Goal: Task Accomplishment & Management: Manage account settings

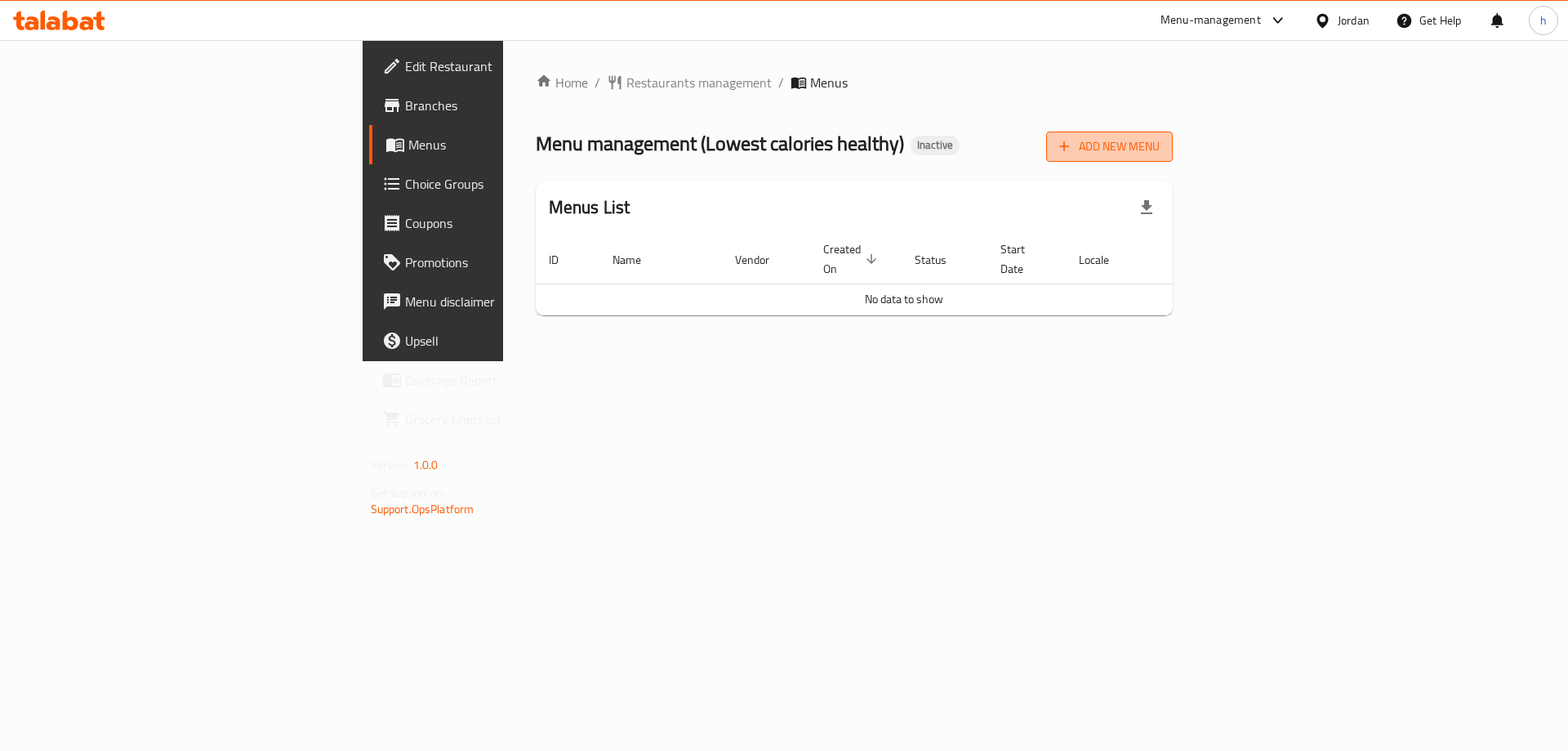
click at [1160, 145] on span "Add New Menu" at bounding box center [1109, 146] width 100 height 21
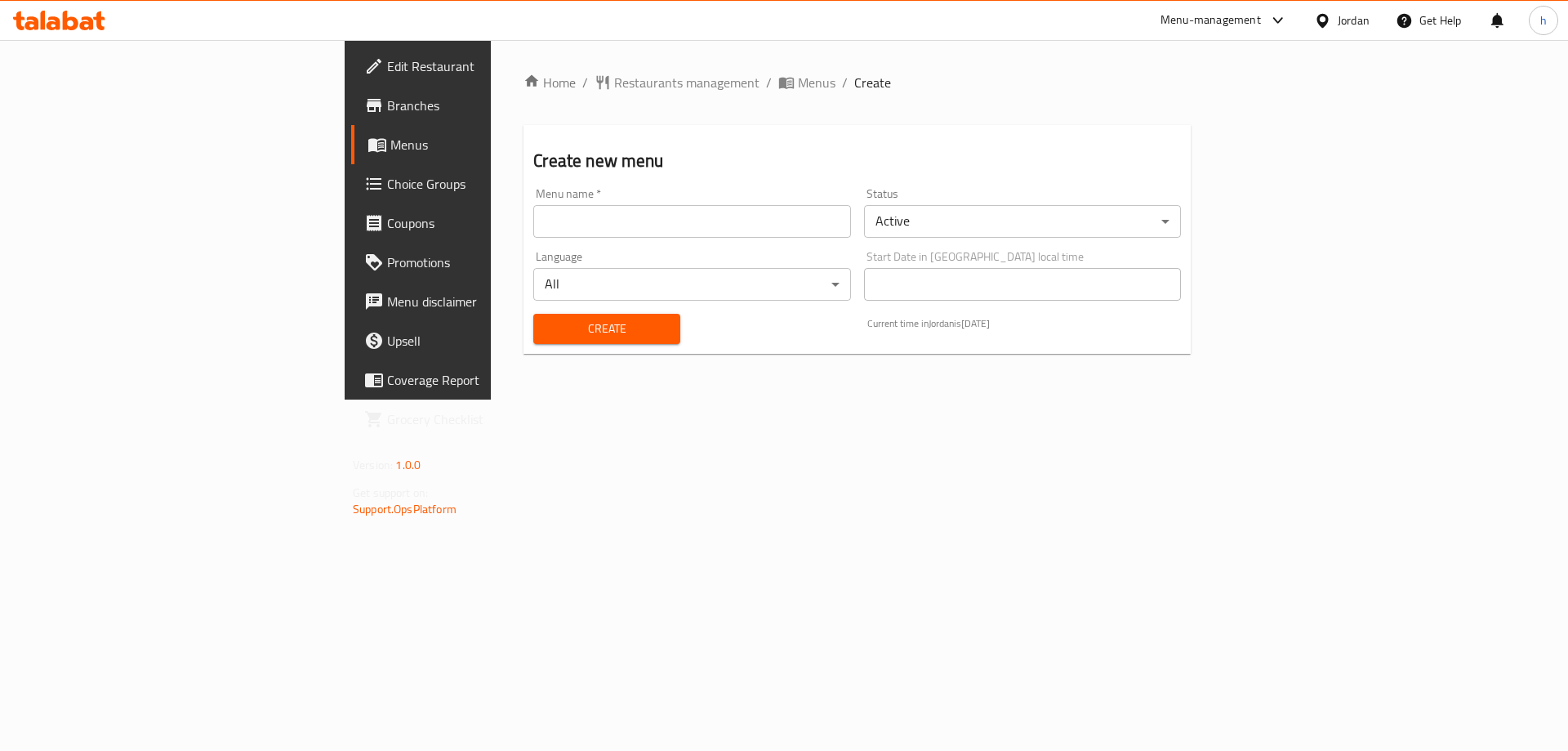
click at [818, 220] on input "text" at bounding box center [692, 222] width 317 height 33
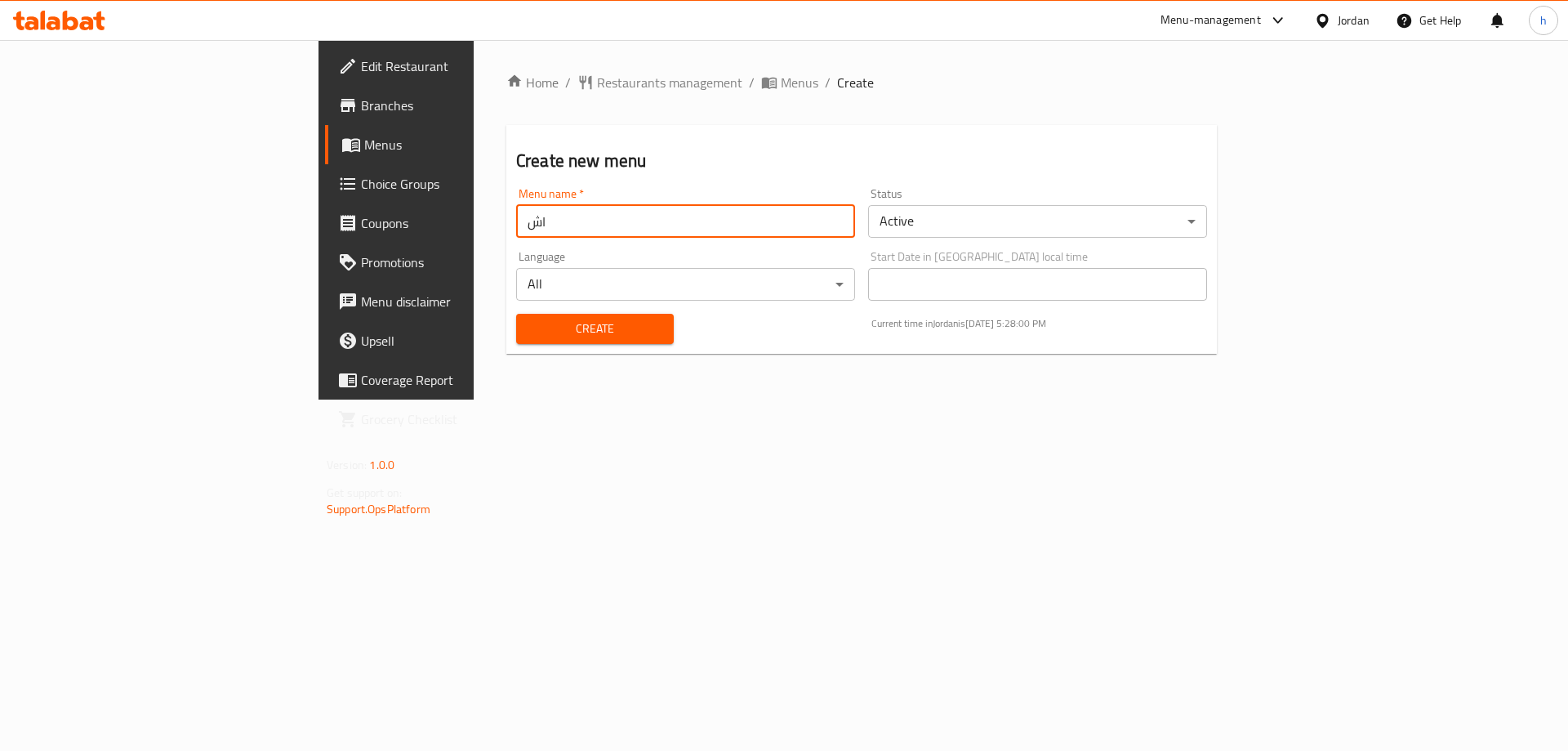
type input "ا"
type input "habiba"
click at [529, 322] on span "Create" at bounding box center [595, 329] width 131 height 21
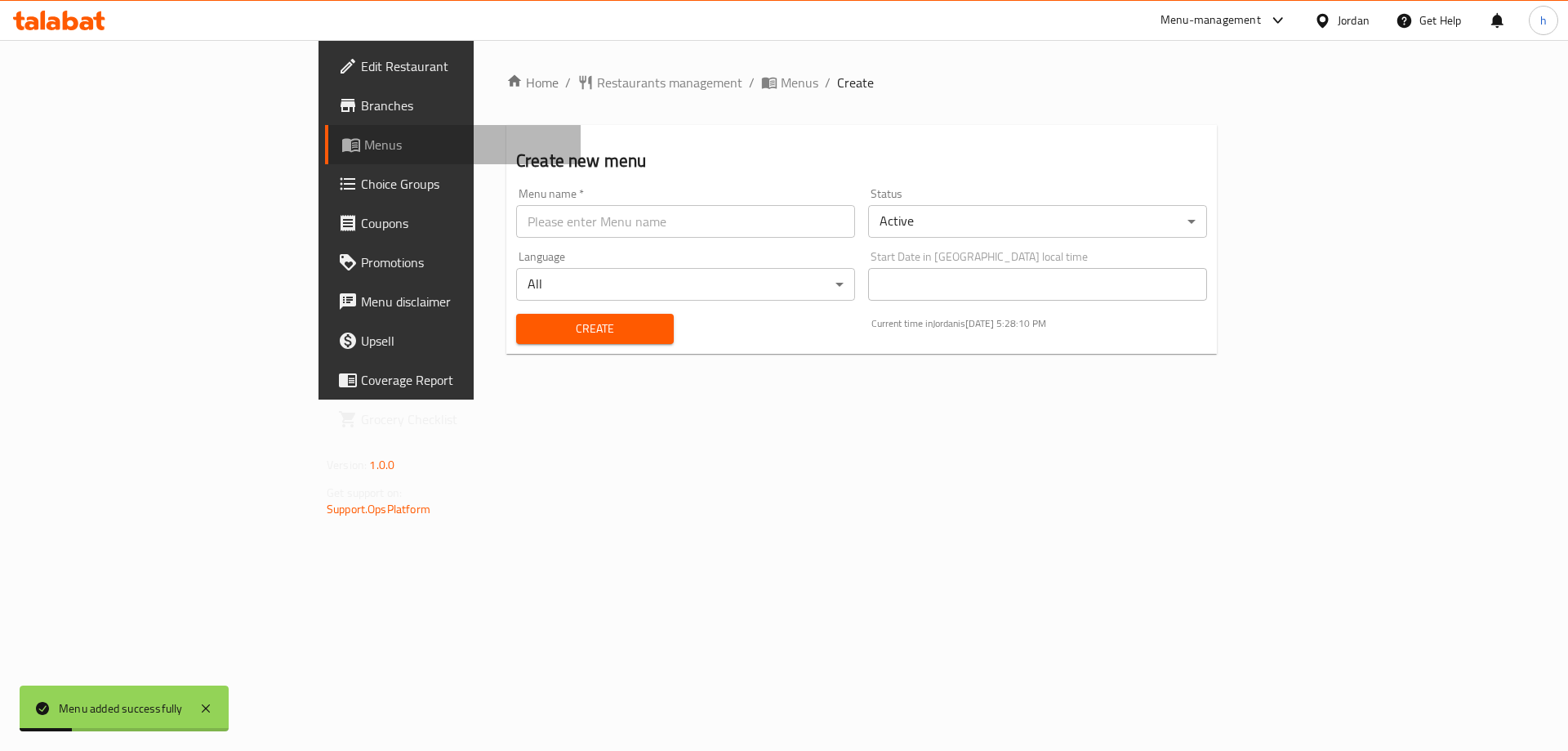
click at [364, 136] on span "Menus" at bounding box center [466, 145] width 204 height 20
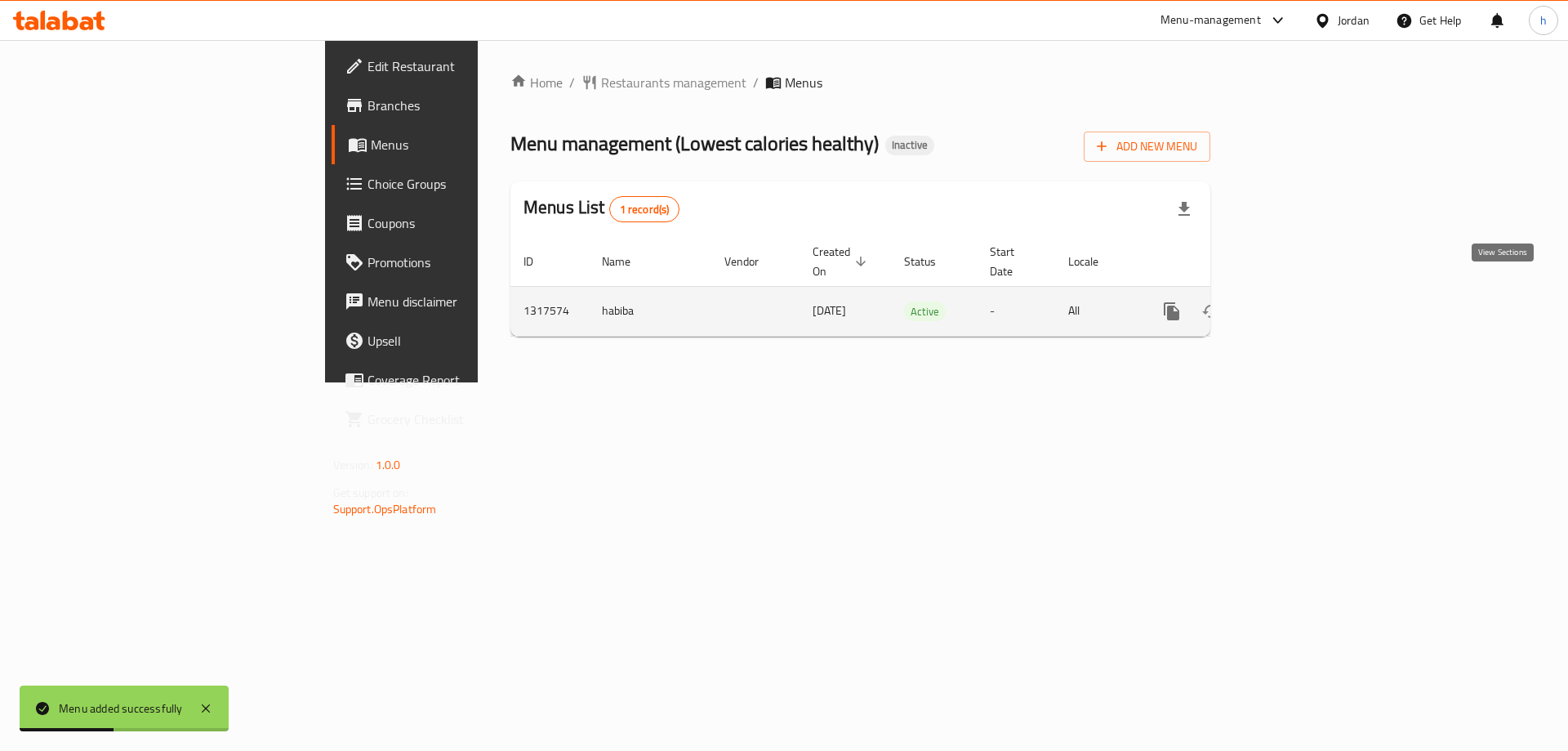
click at [1299, 302] on icon "enhanced table" at bounding box center [1290, 311] width 20 height 20
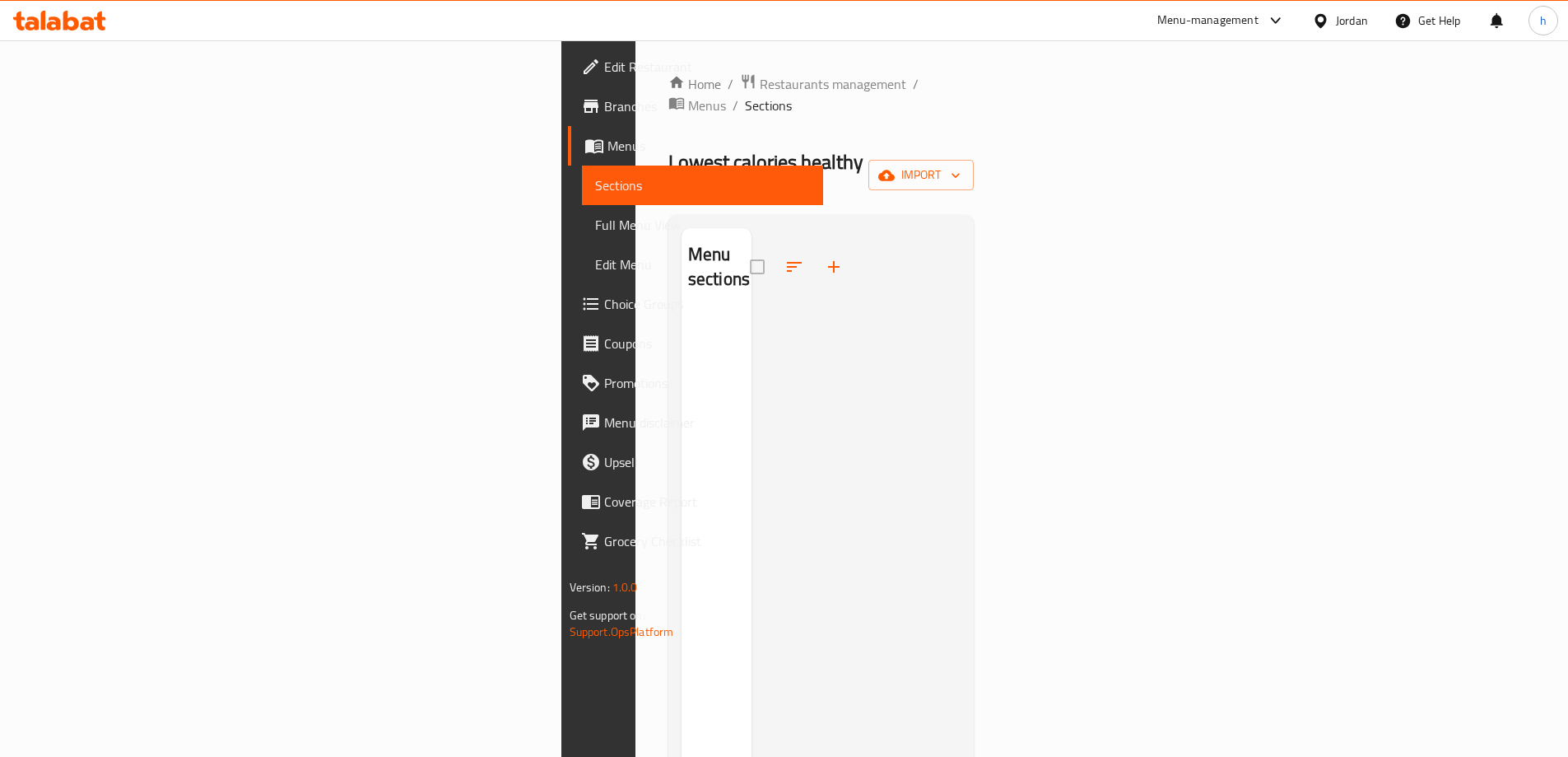
click at [604, 70] on span "Edit Restaurant" at bounding box center [707, 67] width 206 height 20
